Goal: Task Accomplishment & Management: Manage account settings

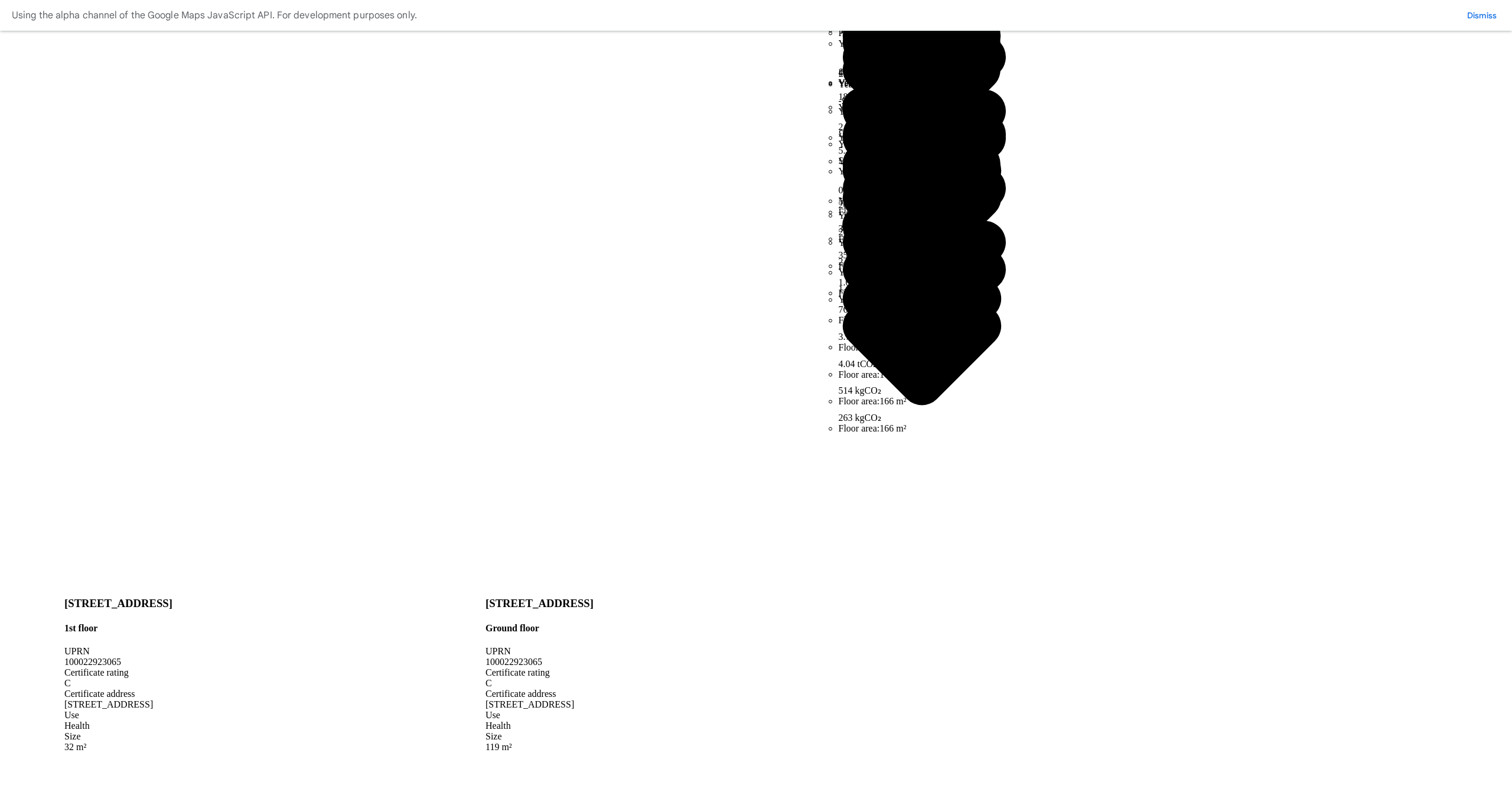
scroll to position [293, 0]
drag, startPoint x: 311, startPoint y: 553, endPoint x: 299, endPoint y: 551, distance: 12.2
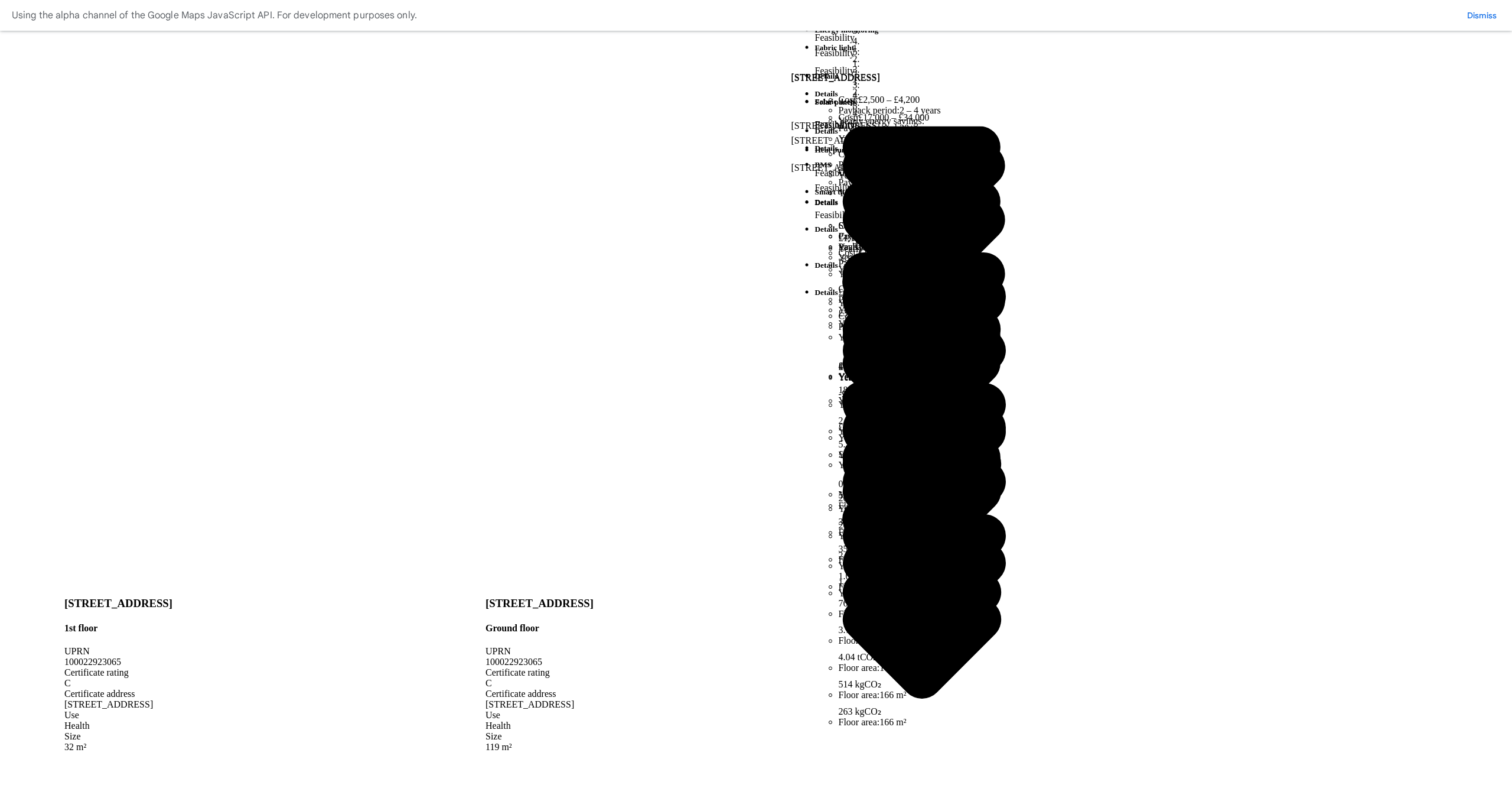
scroll to position [1, 0]
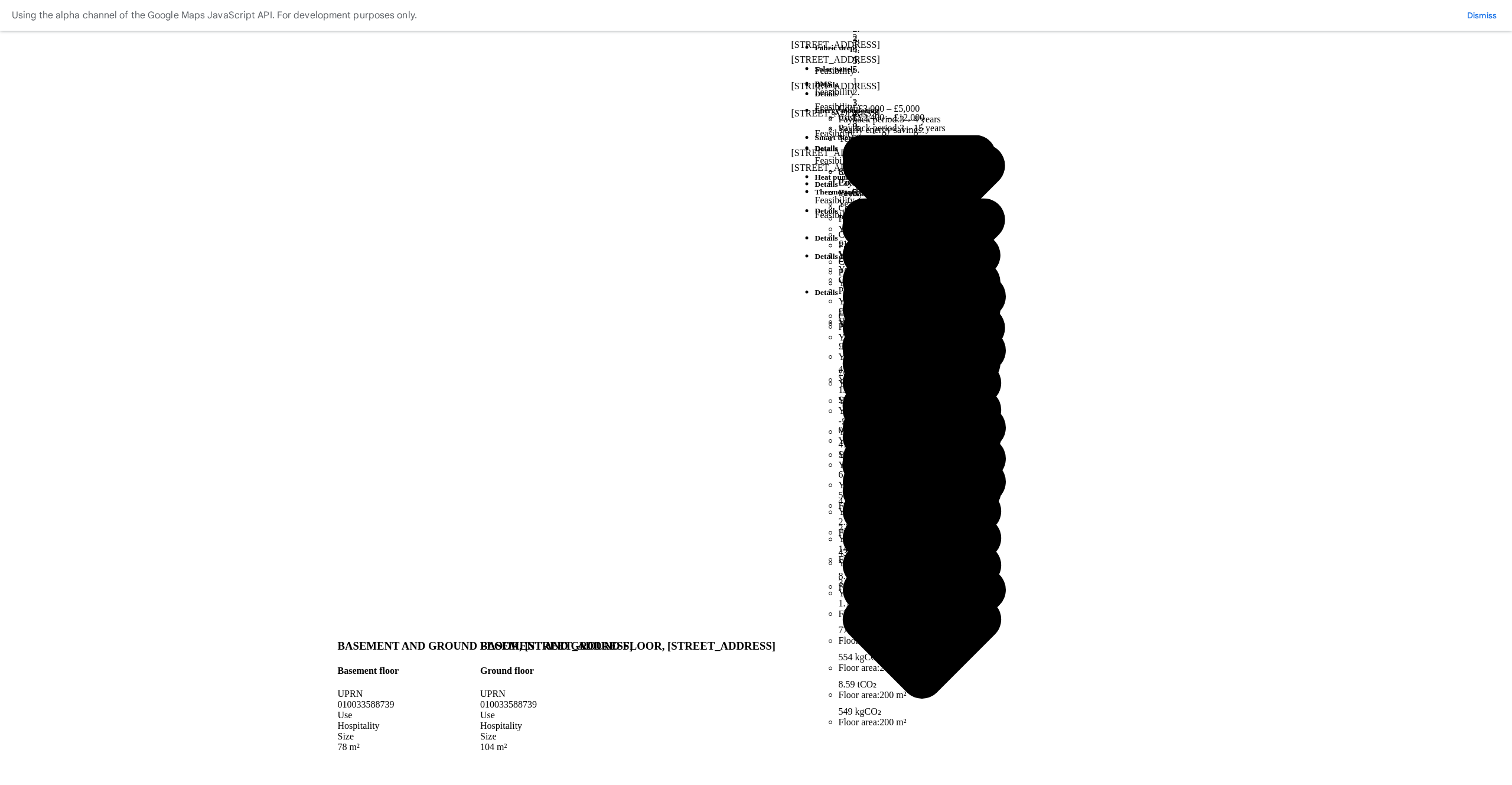
click at [0, 0] on button "Save" at bounding box center [0, 0] width 0 height 0
